Goal: Find specific page/section: Find specific page/section

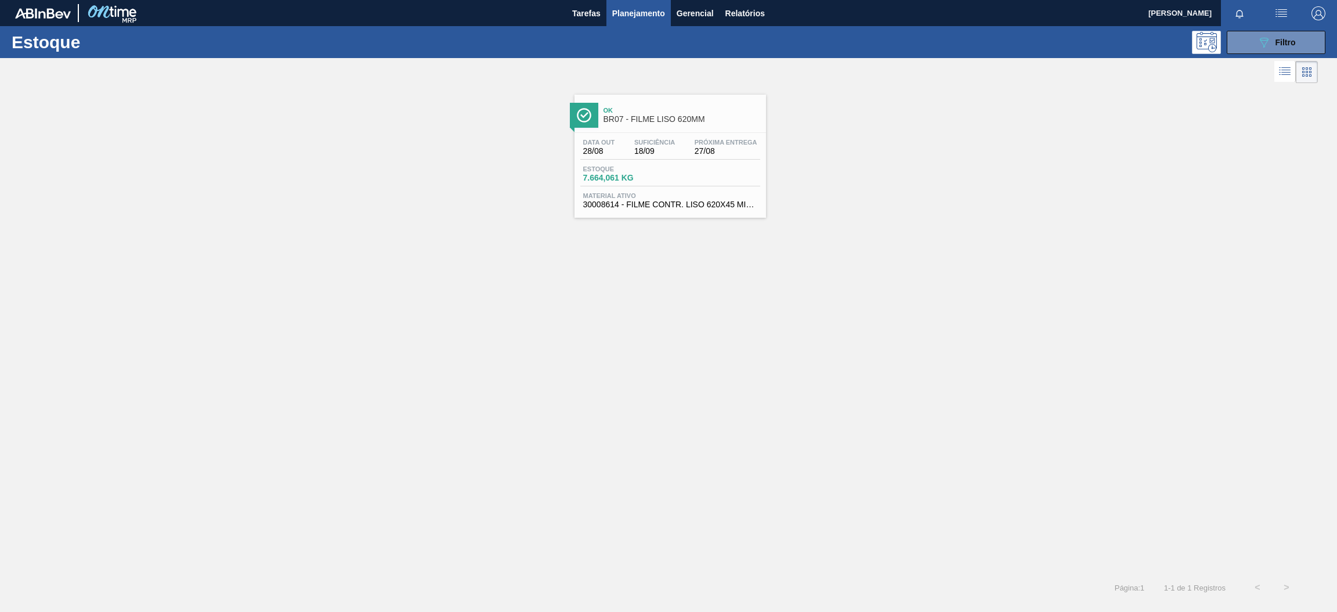
click at [693, 143] on div "Próxima Entrega 27/08" at bounding box center [726, 147] width 68 height 17
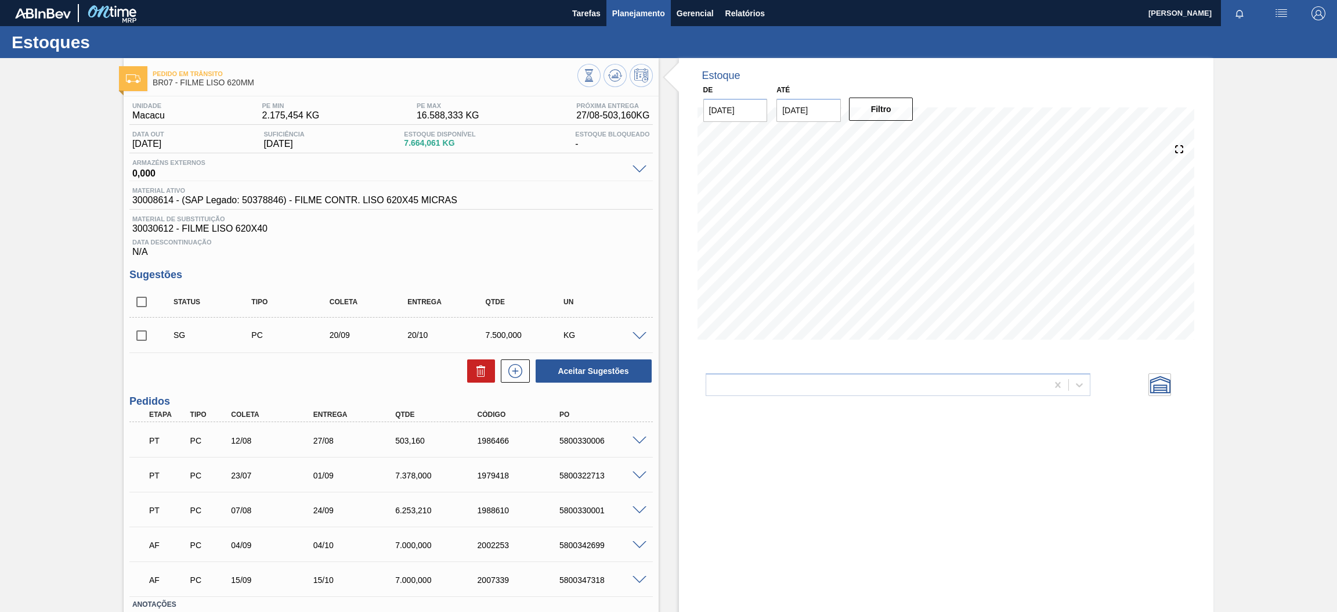
click at [636, 13] on span "Planejamento" at bounding box center [638, 13] width 53 height 14
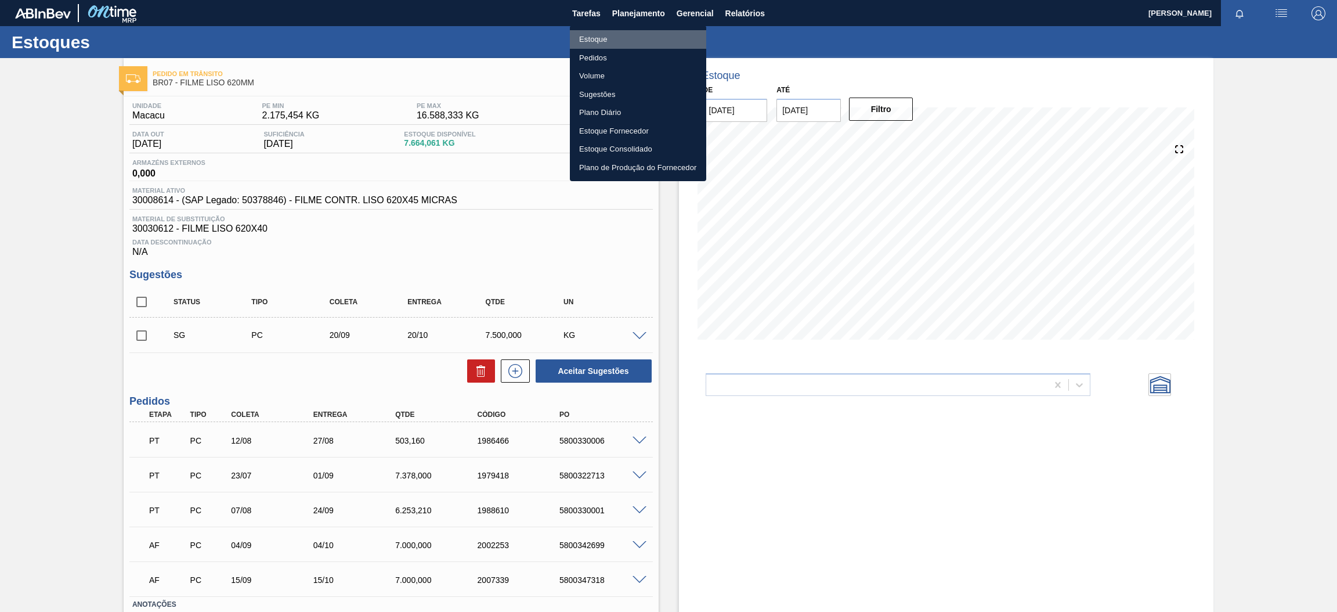
click at [604, 35] on li "Estoque" at bounding box center [638, 39] width 136 height 19
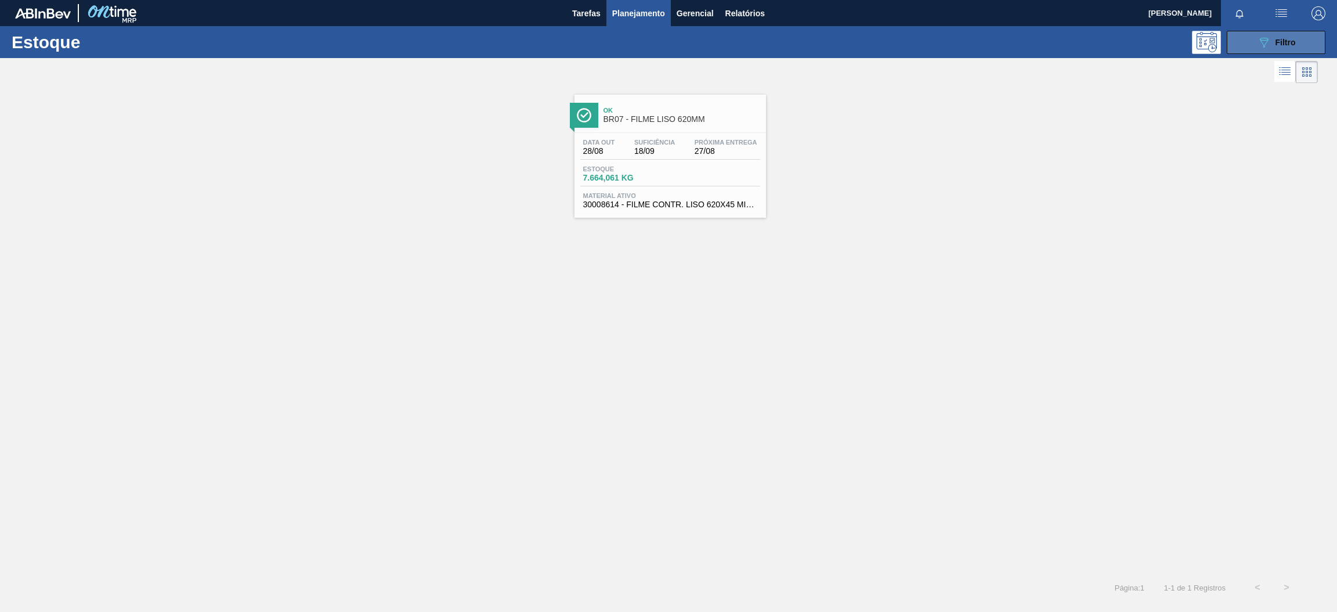
click at [1301, 53] on button "089F7B8B-B2A5-4AFE-B5C0-19BA573D28AC Filtro" at bounding box center [1276, 42] width 99 height 23
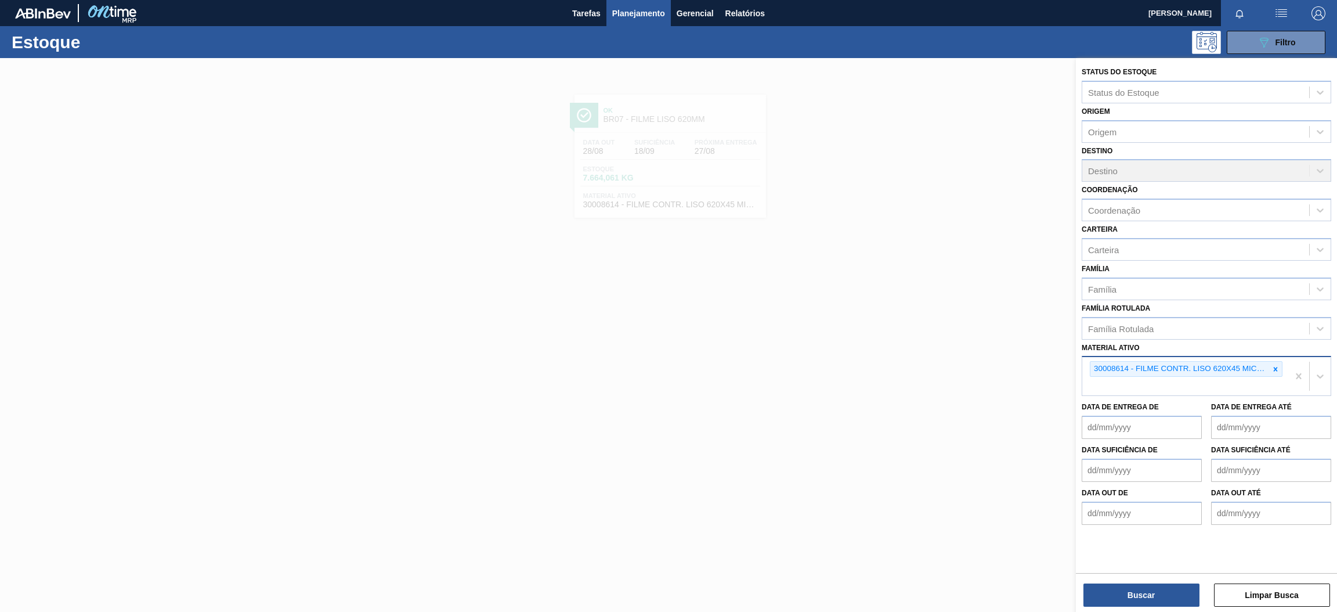
click at [1283, 361] on div "30008614 - FILME CONTR. LISO 620X45 MICRAS" at bounding box center [1185, 376] width 206 height 38
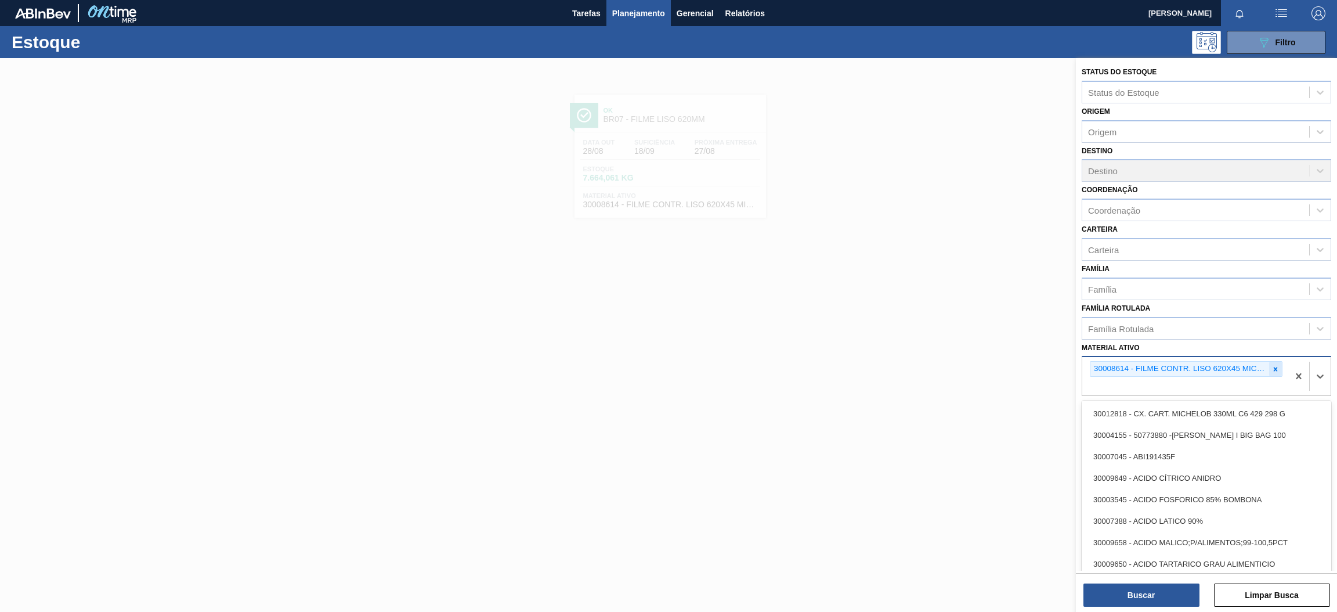
click at [1275, 365] on icon at bounding box center [1275, 369] width 8 height 8
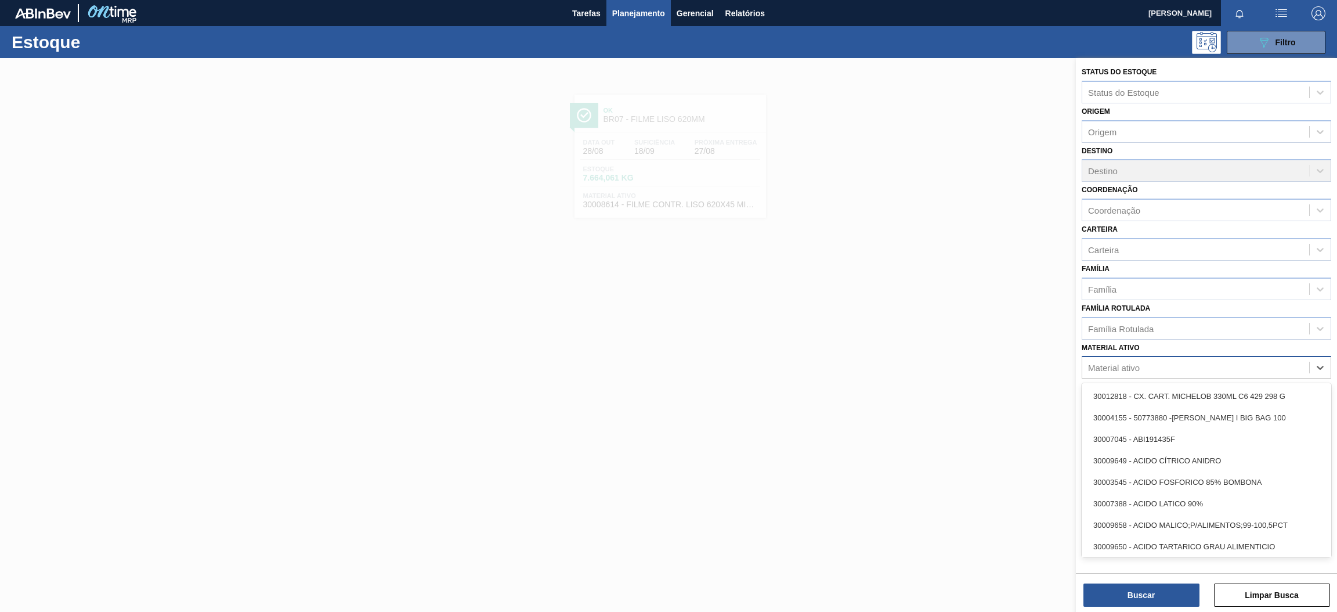
paste ativo "30034490"
type ativo "30034490"
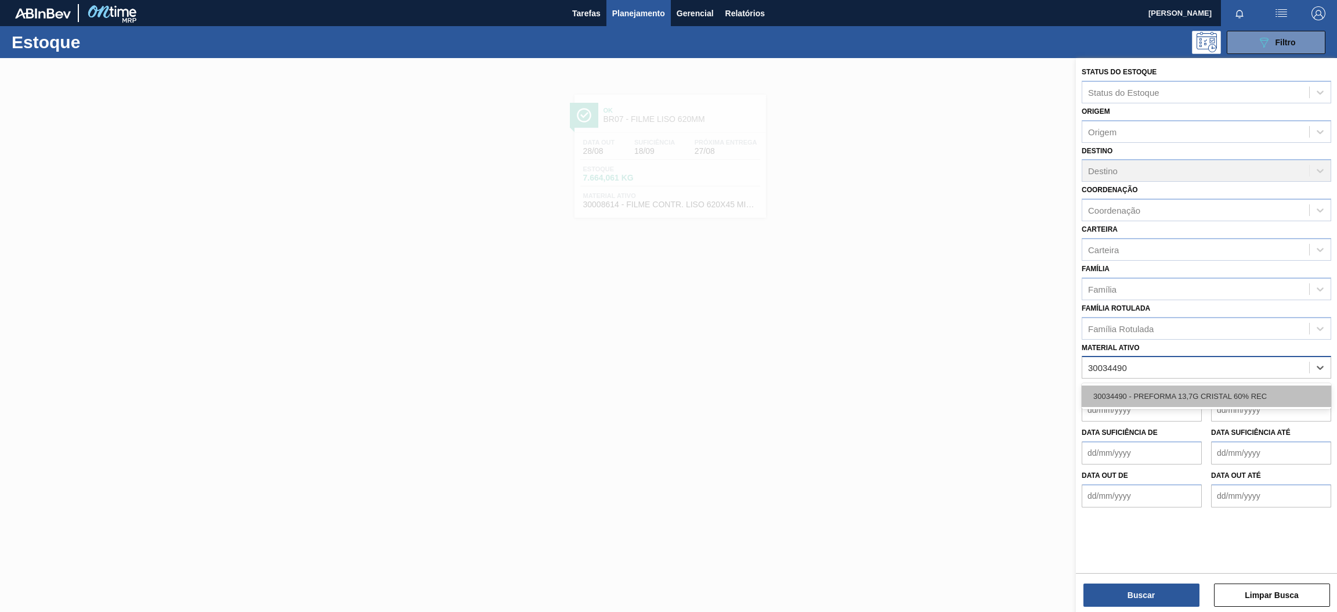
click at [1225, 400] on div "30034490 - PREFORMA 13,7G CRISTAL 60% REC" at bounding box center [1207, 395] width 250 height 21
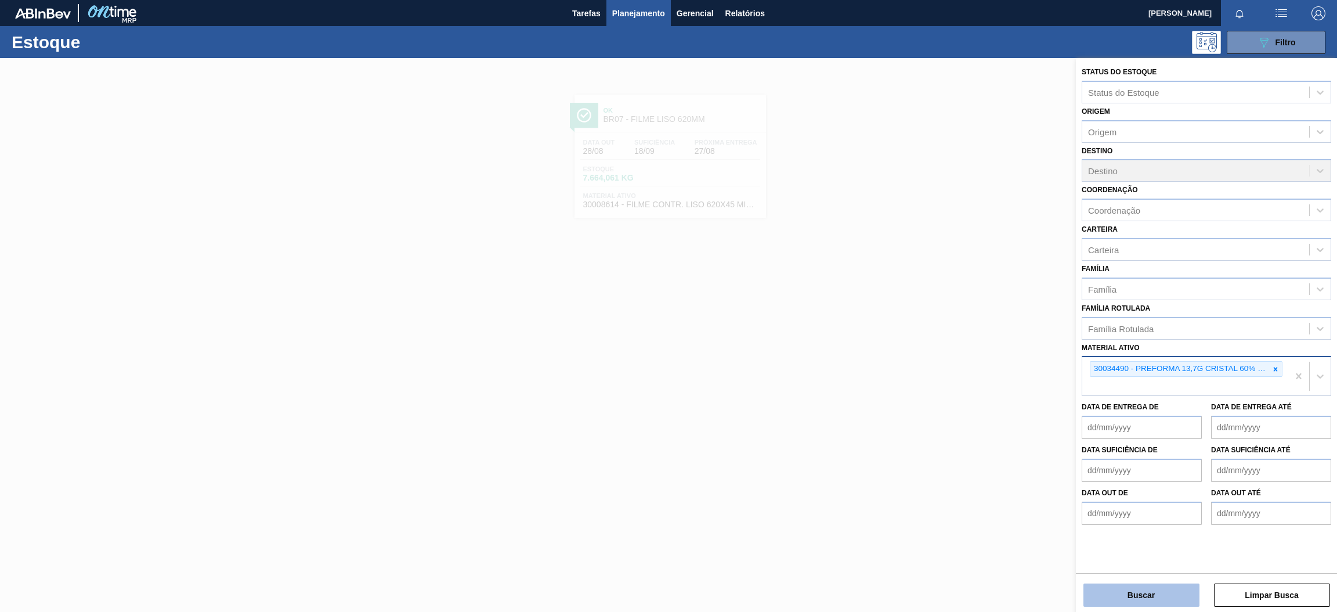
click at [1122, 590] on button "Buscar" at bounding box center [1141, 594] width 116 height 23
